Goal: Information Seeking & Learning: Learn about a topic

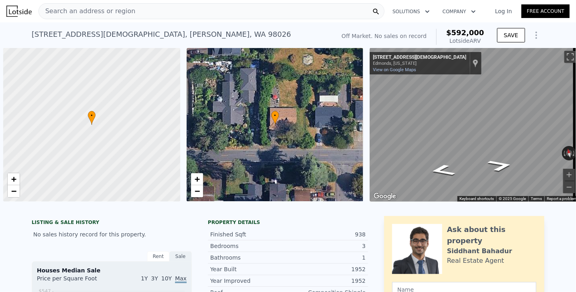
scroll to position [0, 3]
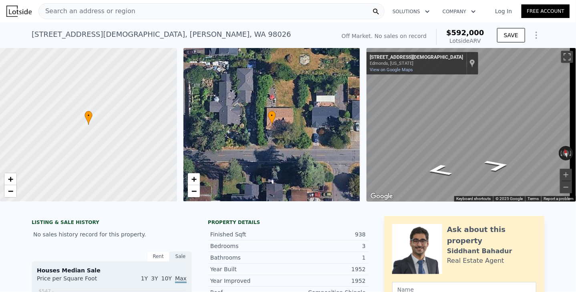
click at [127, 12] on div "Search an address or region" at bounding box center [211, 11] width 346 height 16
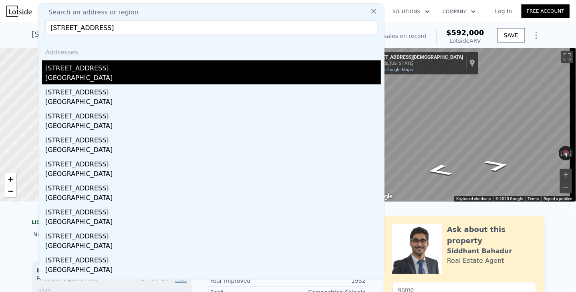
type input "[STREET_ADDRESS]"
click at [71, 74] on div "[GEOGRAPHIC_DATA]" at bounding box center [212, 78] width 335 height 11
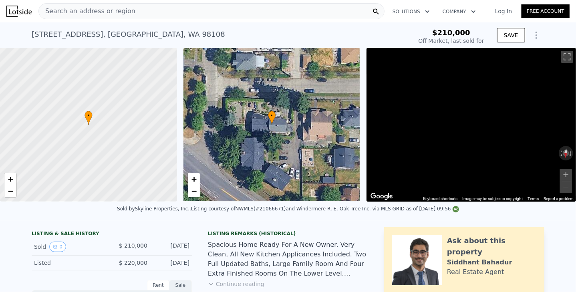
type input "-$ 233,569"
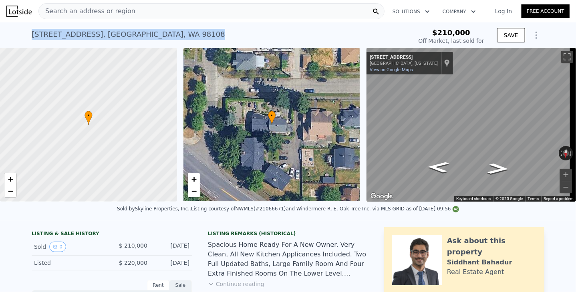
drag, startPoint x: 146, startPoint y: 34, endPoint x: 8, endPoint y: 37, distance: 138.1
click at [8, 37] on div "[STREET_ADDRESS] Sold [DATE] for $210k $210,000 Off Market, last sold for SAVE" at bounding box center [288, 35] width 576 height 26
copy div "[STREET_ADDRESS]"
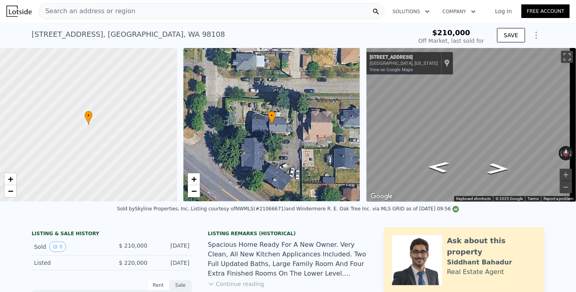
click at [84, 13] on span "Search an address or region" at bounding box center [87, 11] width 96 height 10
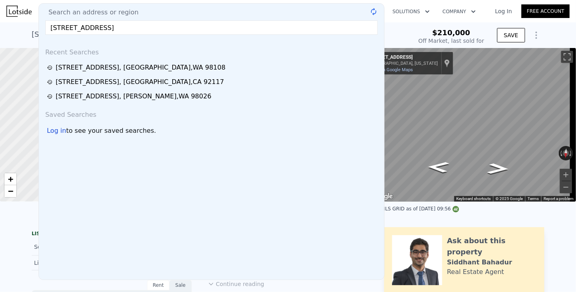
type input "[STREET_ADDRESS]"
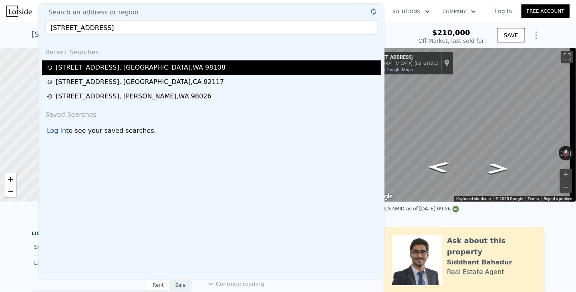
type input "$ 883,000"
type input "$ 584,564"
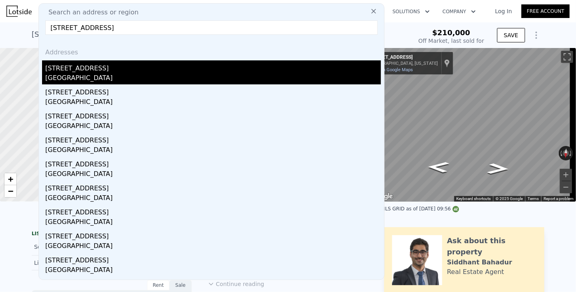
type input "[STREET_ADDRESS]"
click at [52, 71] on div "[STREET_ADDRESS]" at bounding box center [212, 66] width 335 height 13
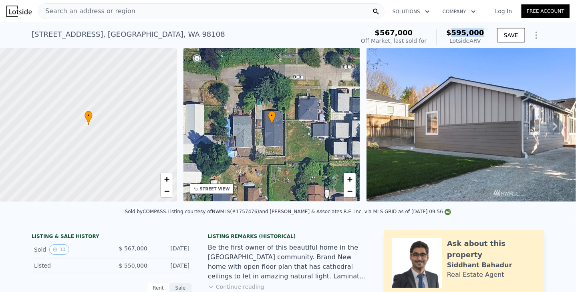
drag, startPoint x: 460, startPoint y: 29, endPoint x: 486, endPoint y: 31, distance: 26.1
click at [486, 31] on div "$567,000 Off Market, last sold for $595,000 Lotside ARV" at bounding box center [422, 37] width 130 height 22
copy span "595,000"
click at [82, 11] on span "Search an address or region" at bounding box center [87, 11] width 96 height 10
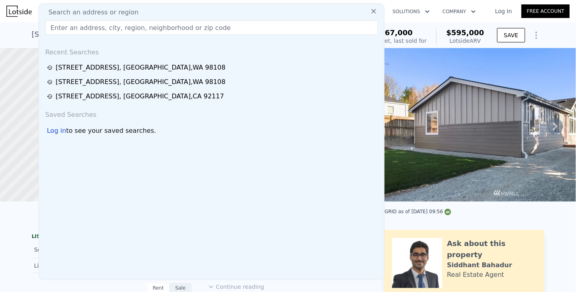
type input "[STREET_ADDRESS]"
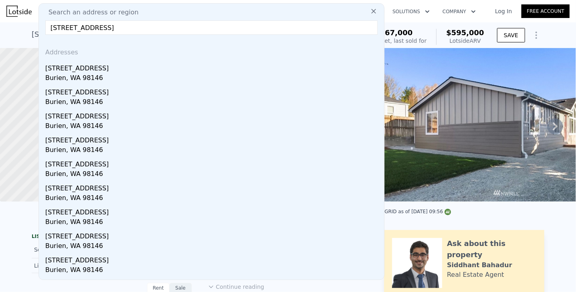
click at [62, 84] on div "Burien, WA 98146" at bounding box center [212, 78] width 335 height 11
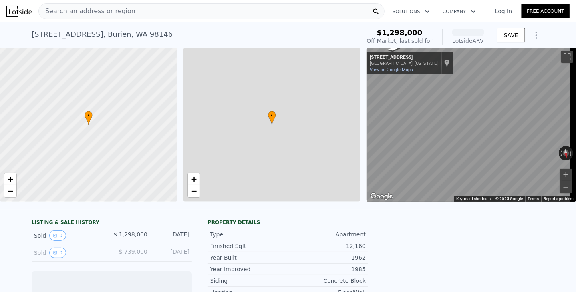
click at [77, 19] on div "Search an address or region Solutions Company Open main menu Log In Free Account" at bounding box center [287, 11] width 563 height 19
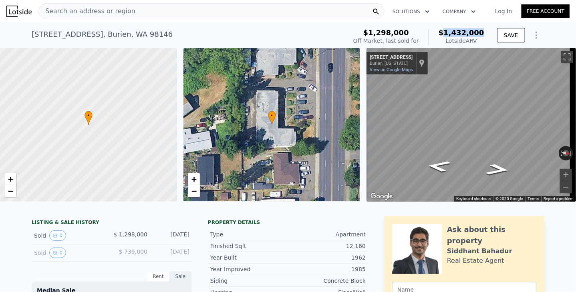
drag, startPoint x: 451, startPoint y: 31, endPoint x: 484, endPoint y: 30, distance: 32.4
click at [484, 30] on div "$1,298,000 Off Market, last sold for $1,432,000 Lotside ARV" at bounding box center [418, 37] width 137 height 22
copy span "1,432,000"
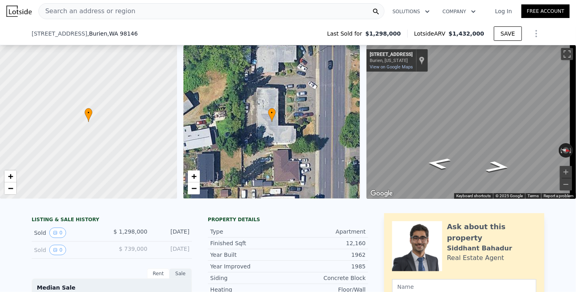
scroll to position [117, 0]
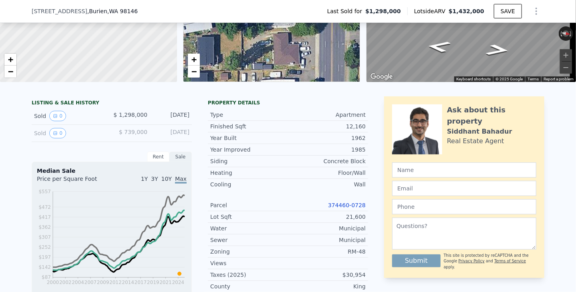
click at [348, 221] on div "21,600" at bounding box center [327, 217] width 78 height 8
click at [354, 130] on div "12,160" at bounding box center [327, 126] width 78 height 8
copy div "12,160"
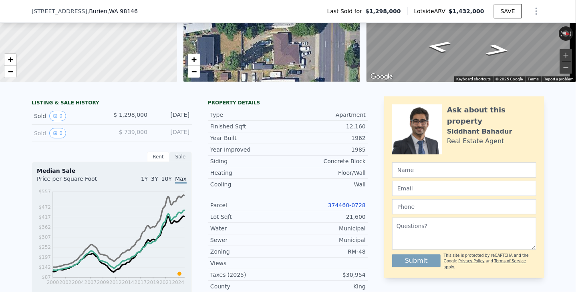
click at [277, 105] on div "Property details" at bounding box center [288, 103] width 160 height 6
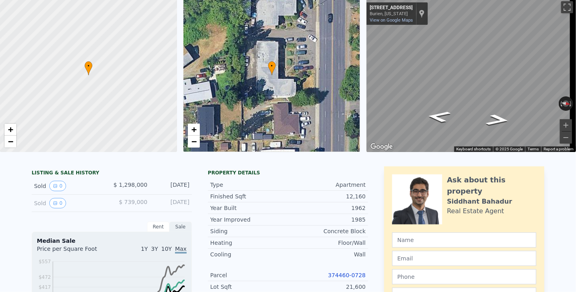
scroll to position [0, 0]
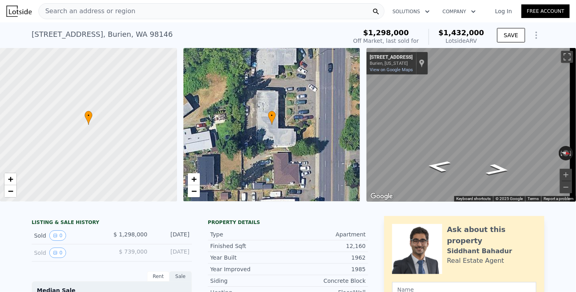
click at [94, 6] on span "Search an address or region" at bounding box center [87, 11] width 96 height 10
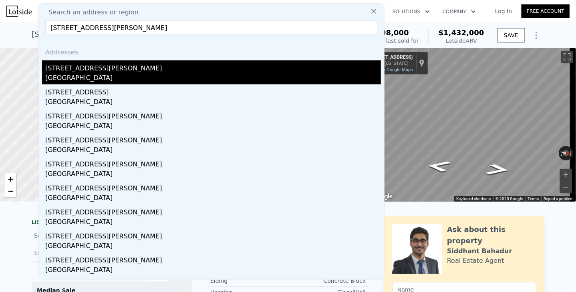
type input "[STREET_ADDRESS][PERSON_NAME]"
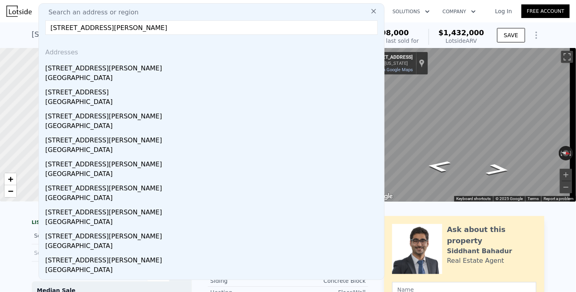
drag, startPoint x: 67, startPoint y: 74, endPoint x: 480, endPoint y: 40, distance: 414.5
click at [67, 74] on div "[GEOGRAPHIC_DATA]" at bounding box center [212, 78] width 335 height 11
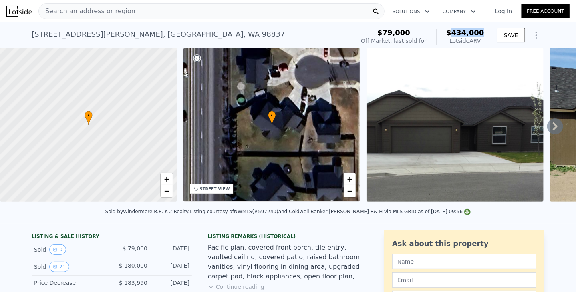
drag, startPoint x: 458, startPoint y: 33, endPoint x: 484, endPoint y: 31, distance: 25.3
click at [484, 31] on div "$79,000 Off Market, last sold for $434,000 Lotside ARV" at bounding box center [422, 37] width 130 height 22
copy span "434,000"
click at [112, 14] on span "Search an address or region" at bounding box center [87, 11] width 96 height 10
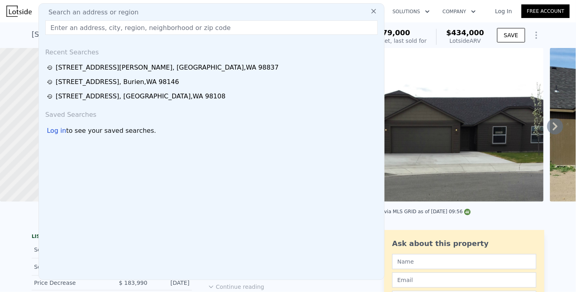
type input "[STREET_ADDRESS]"
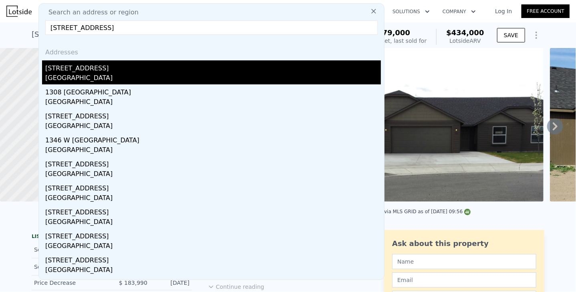
click at [64, 76] on div "[GEOGRAPHIC_DATA]" at bounding box center [212, 78] width 335 height 11
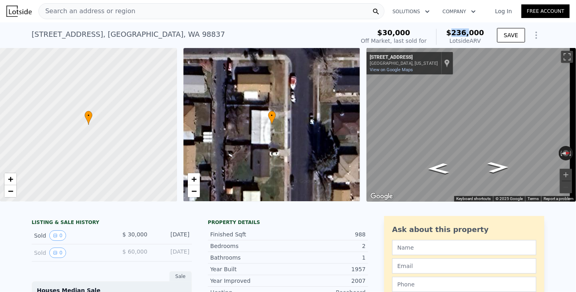
drag, startPoint x: 471, startPoint y: 32, endPoint x: 485, endPoint y: 32, distance: 14.0
click at [485, 32] on div "$30,000 Off Market, last sold for $236,000 Lotside ARV" at bounding box center [422, 37] width 130 height 22
copy span "236,000"
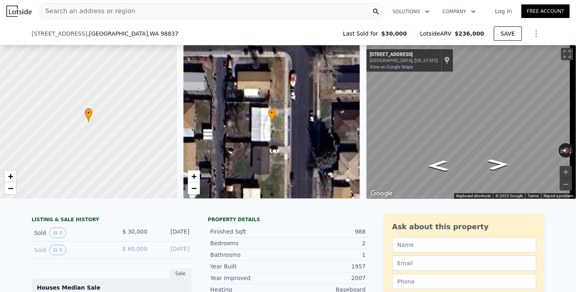
scroll to position [117, 0]
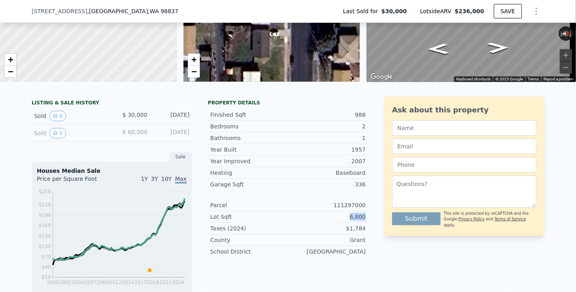
drag, startPoint x: 347, startPoint y: 223, endPoint x: 365, endPoint y: 223, distance: 17.6
click at [365, 223] on div "LISTING & SALE HISTORY Sold 0 $ 30,000 [DATE] Sold 0 $ 60,000 [DATE] Sale House…" at bounding box center [288, 266] width 512 height 340
copy div "6,800"
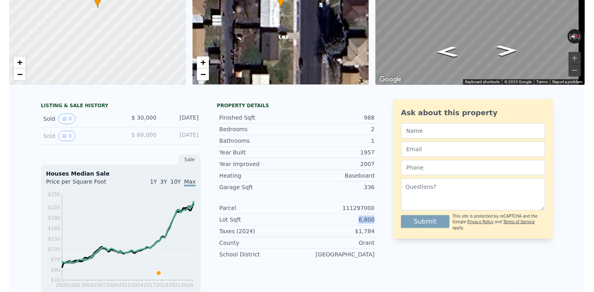
scroll to position [0, 0]
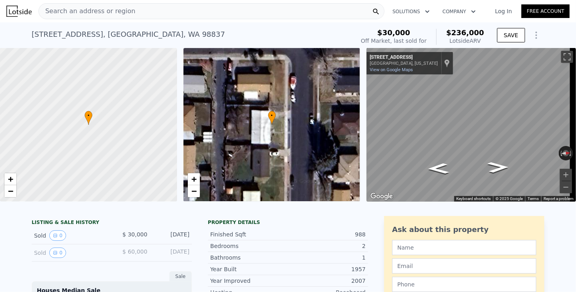
click at [79, 14] on span "Search an address or region" at bounding box center [87, 11] width 96 height 10
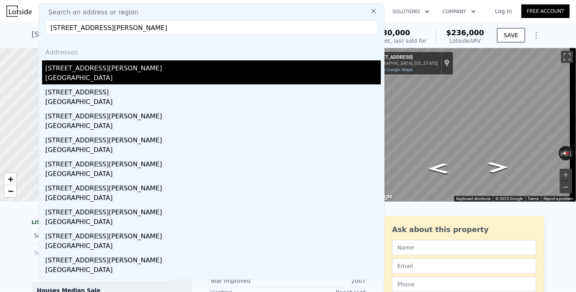
type input "[STREET_ADDRESS][PERSON_NAME]"
click at [63, 72] on div "[STREET_ADDRESS][PERSON_NAME]" at bounding box center [212, 66] width 335 height 13
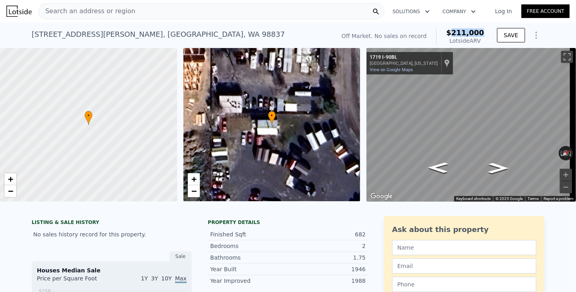
drag, startPoint x: 456, startPoint y: 34, endPoint x: 487, endPoint y: 32, distance: 30.9
click at [487, 32] on div "Off Market. No sales on record $211,000 Lotside ARV SAVE" at bounding box center [441, 37] width 206 height 22
copy span "211,000"
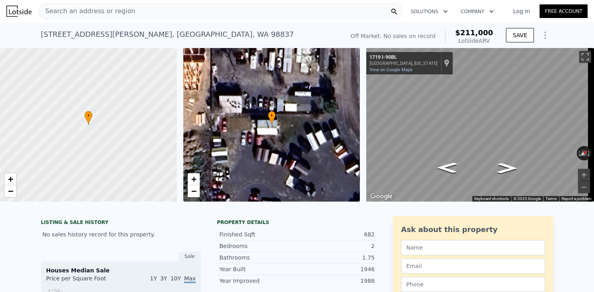
click at [84, 16] on div "Search an address or region" at bounding box center [87, 11] width 96 height 15
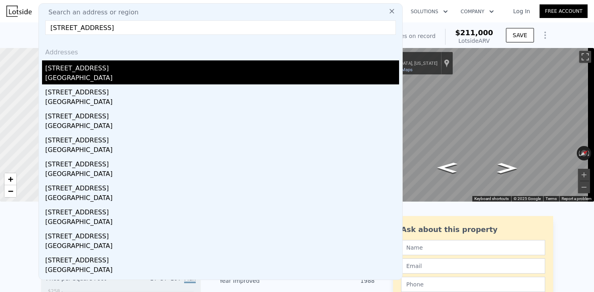
type input "[STREET_ADDRESS]"
click at [71, 71] on div "[STREET_ADDRESS]" at bounding box center [222, 66] width 354 height 13
